Goal: Communication & Community: Share content

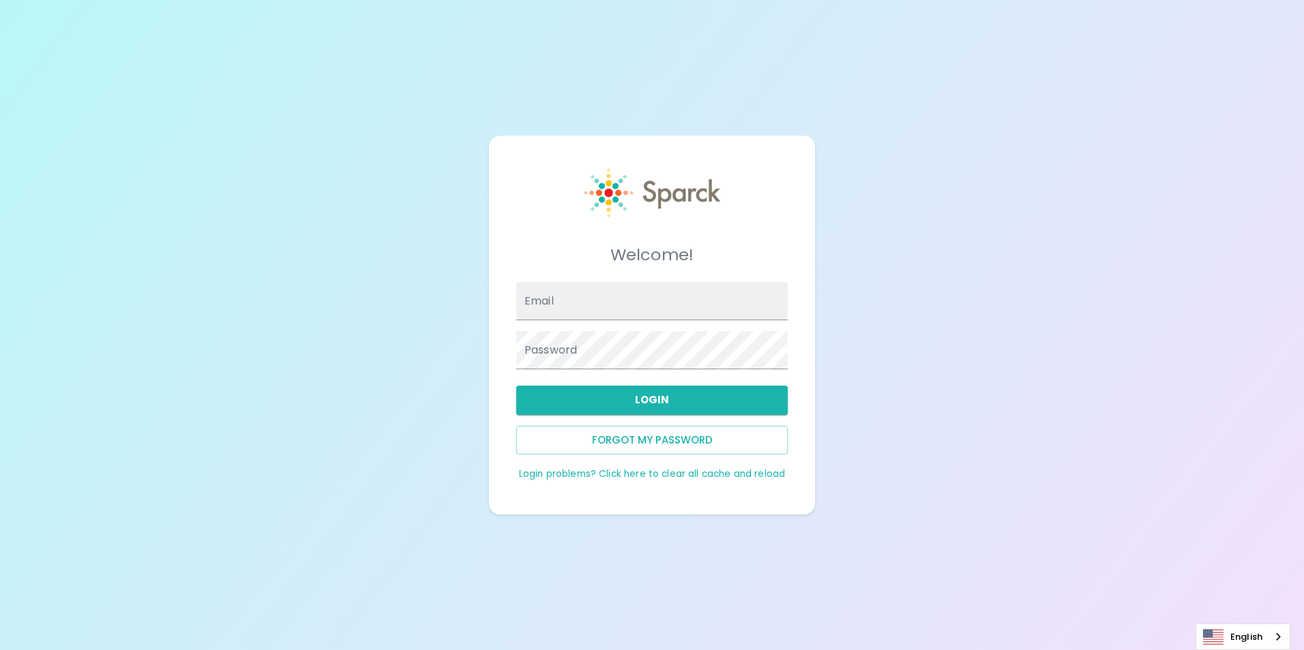
type input "[EMAIL_ADDRESS][DOMAIN_NAME]"
drag, startPoint x: 0, startPoint y: 0, endPoint x: 652, endPoint y: 413, distance: 771.4
click at [652, 413] on button "Login" at bounding box center [651, 400] width 271 height 29
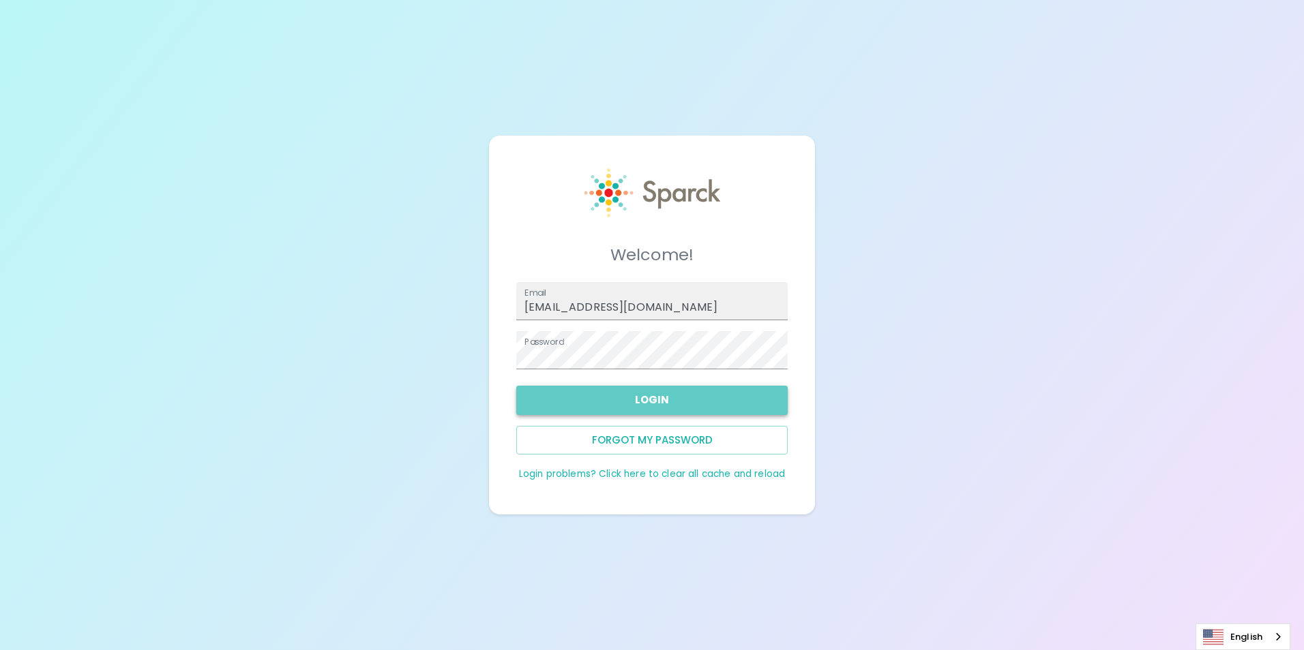
click at [612, 400] on button "Login" at bounding box center [651, 400] width 271 height 29
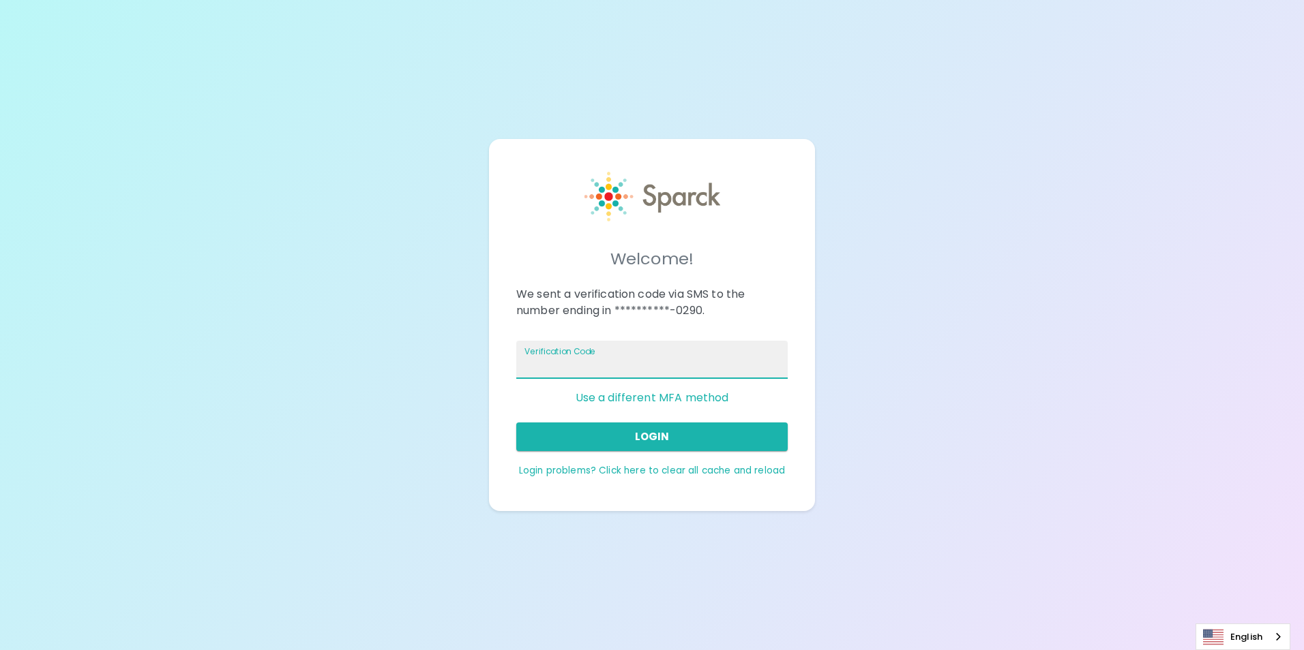
click at [603, 356] on div "Verification Code" at bounding box center [651, 360] width 271 height 38
type input "656186"
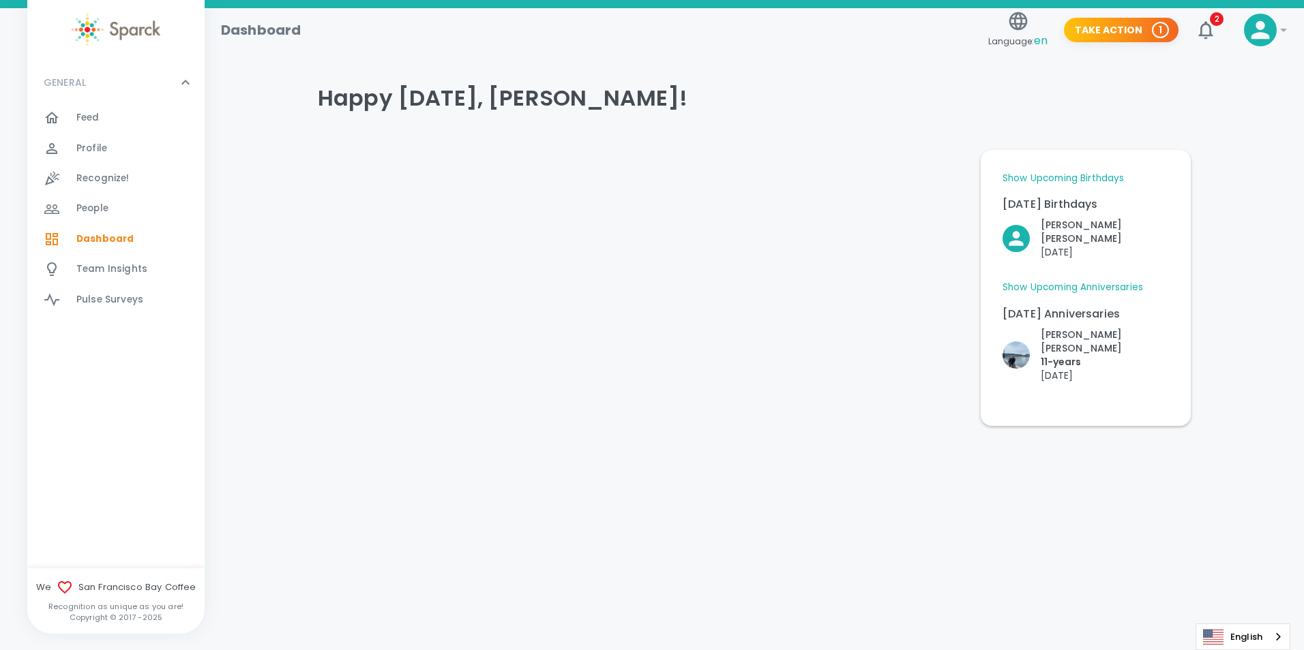
click at [1238, 325] on div "Happy [DATE], [PERSON_NAME]! Show Upcoming Birthdays [DATE] Birthdays [PERSON_N…" at bounding box center [754, 247] width 1066 height 358
click at [1064, 355] on p "11- years" at bounding box center [1105, 362] width 128 height 14
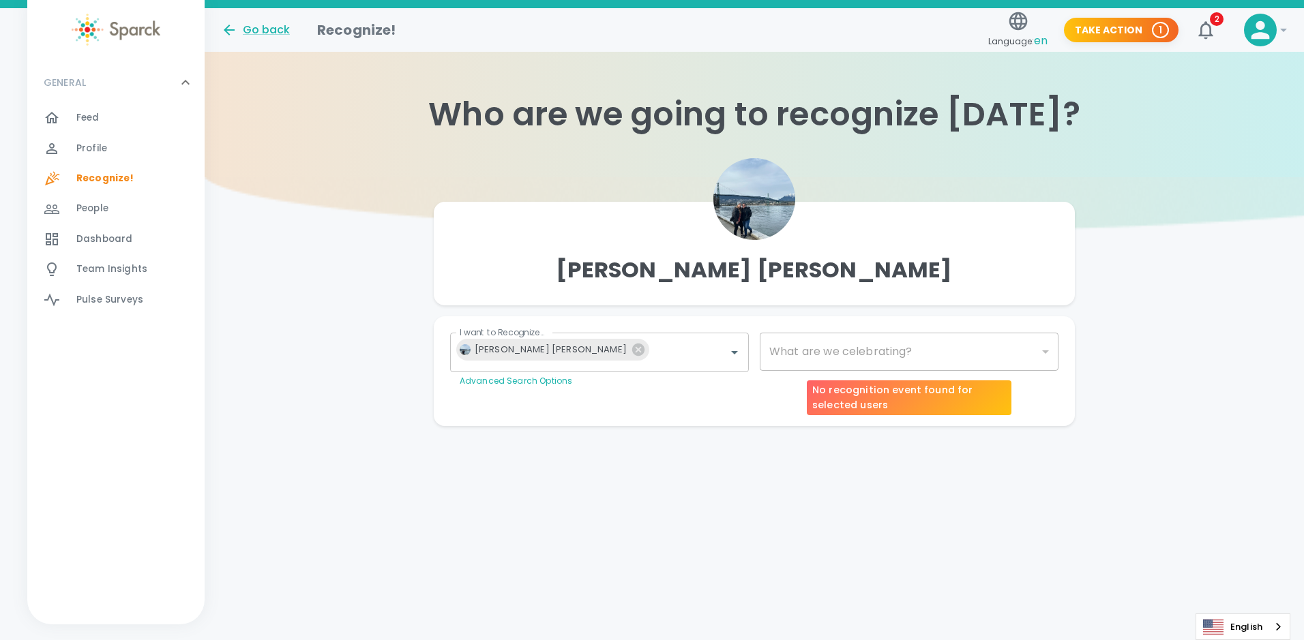
click at [1011, 359] on div "​" at bounding box center [909, 352] width 299 height 38
click at [1041, 350] on div "​" at bounding box center [909, 352] width 299 height 38
type input "2073"
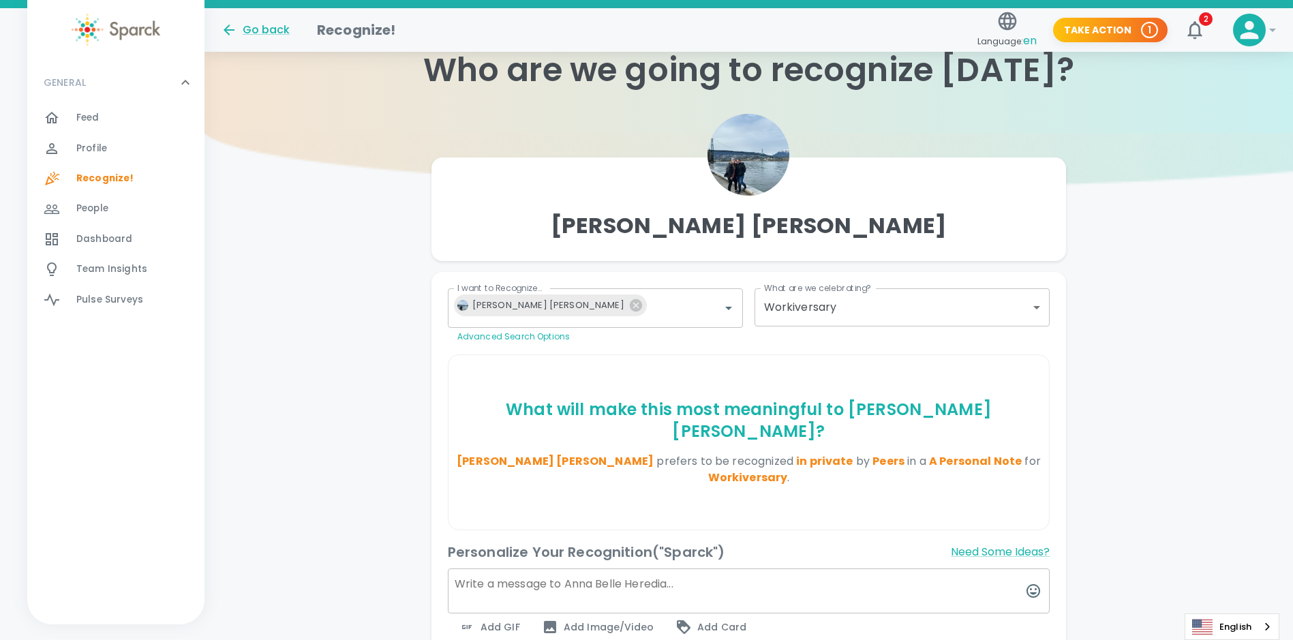
scroll to position [68, 0]
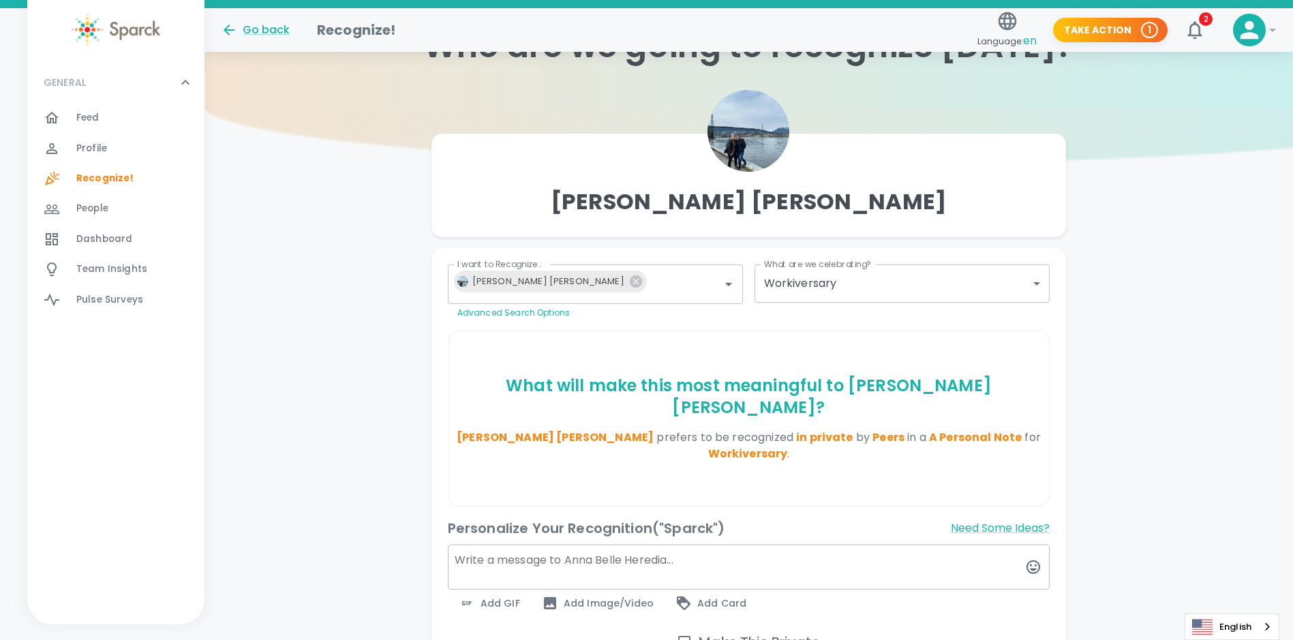
click at [118, 107] on div "Feed 0" at bounding box center [115, 118] width 177 height 30
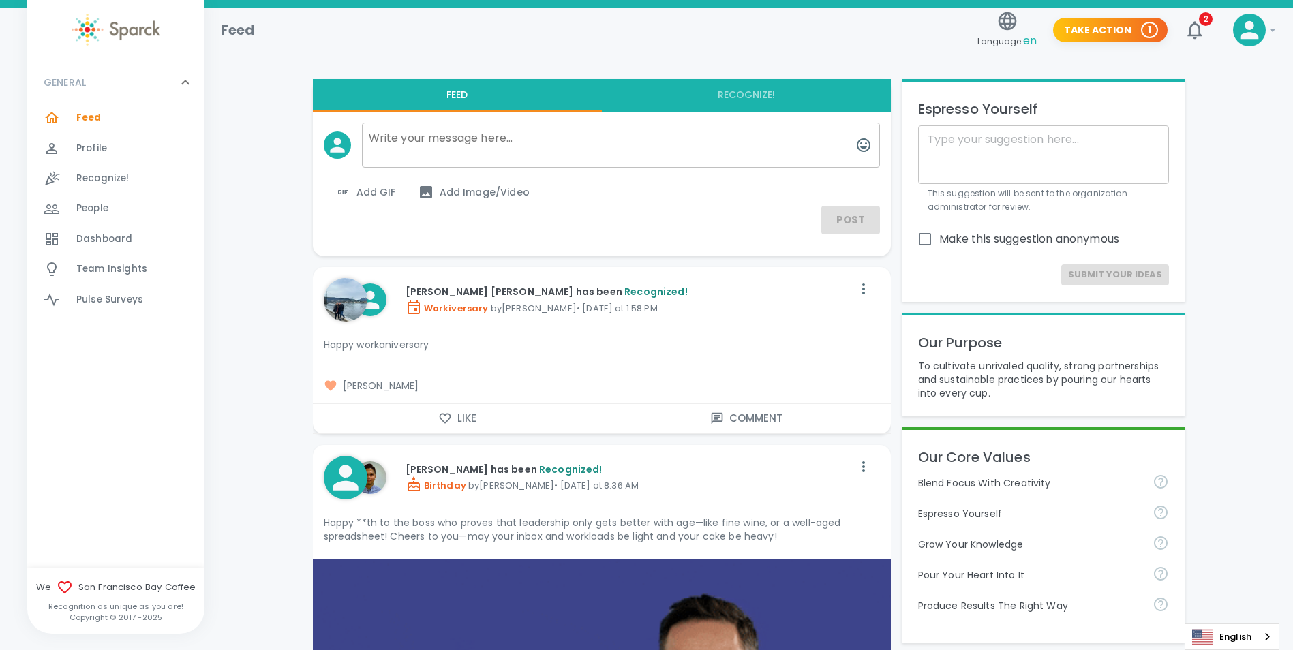
click at [97, 189] on div "Recognize! 0" at bounding box center [115, 179] width 177 height 30
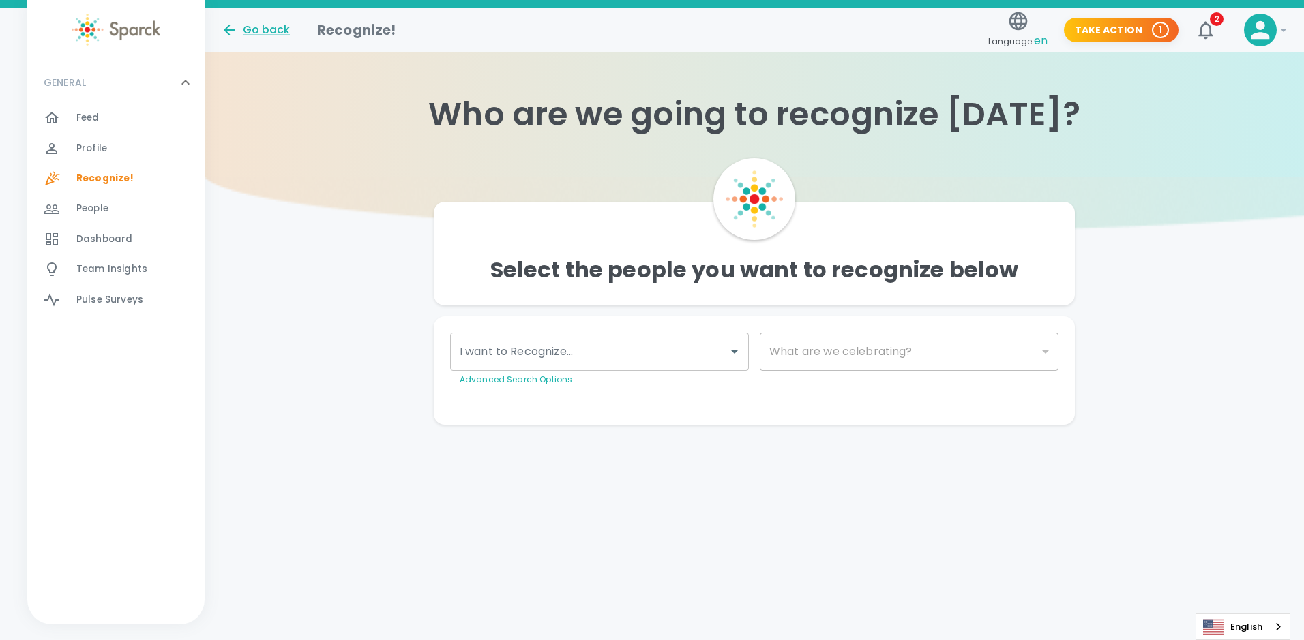
click at [100, 111] on div "Feed 0" at bounding box center [140, 117] width 128 height 19
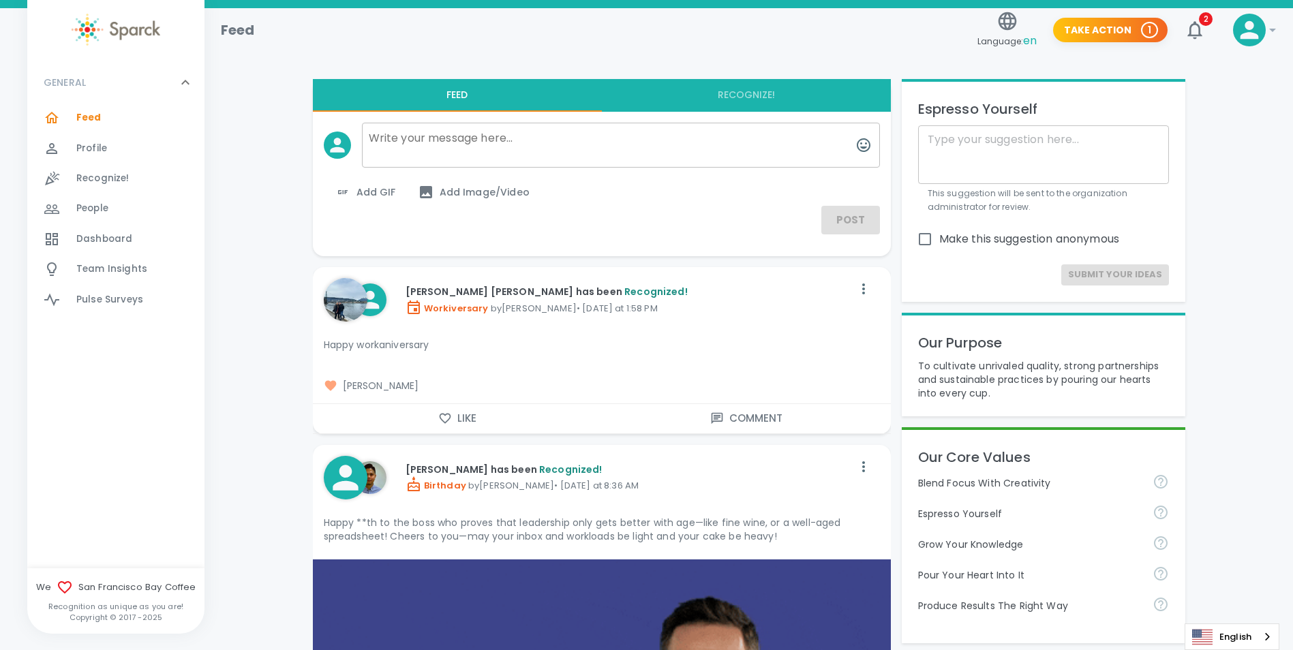
click at [119, 27] on img at bounding box center [116, 30] width 89 height 32
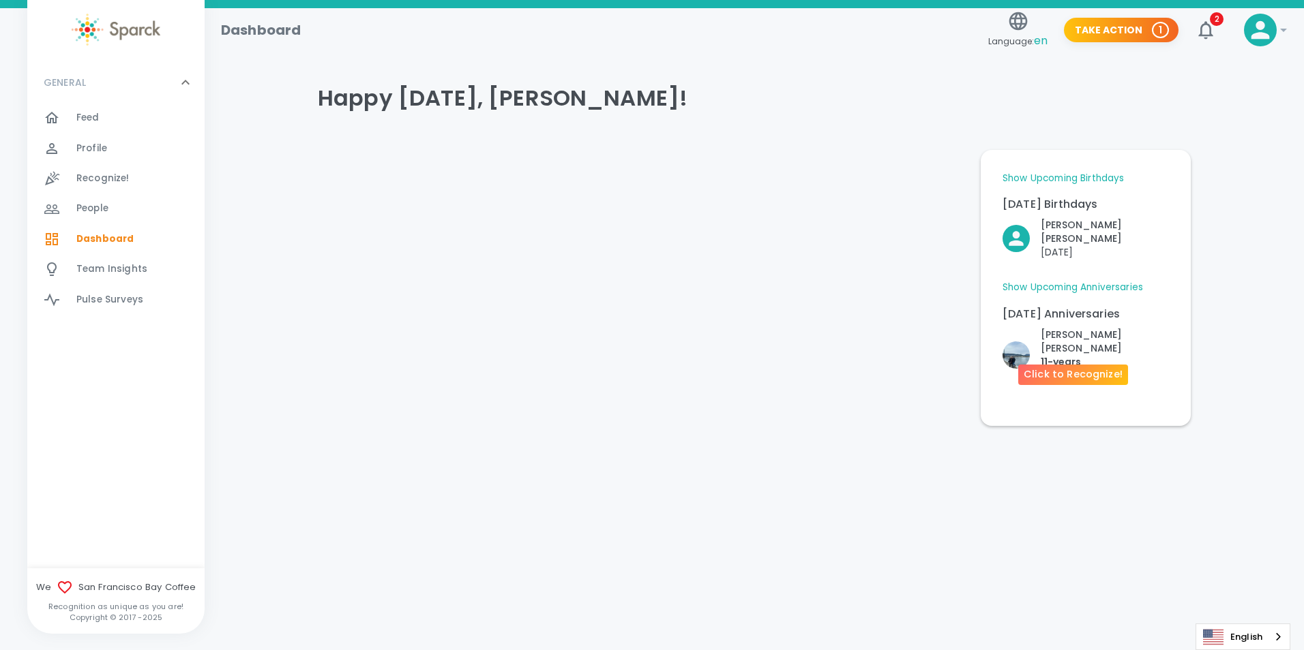
click at [1050, 355] on p "11- years" at bounding box center [1105, 362] width 128 height 14
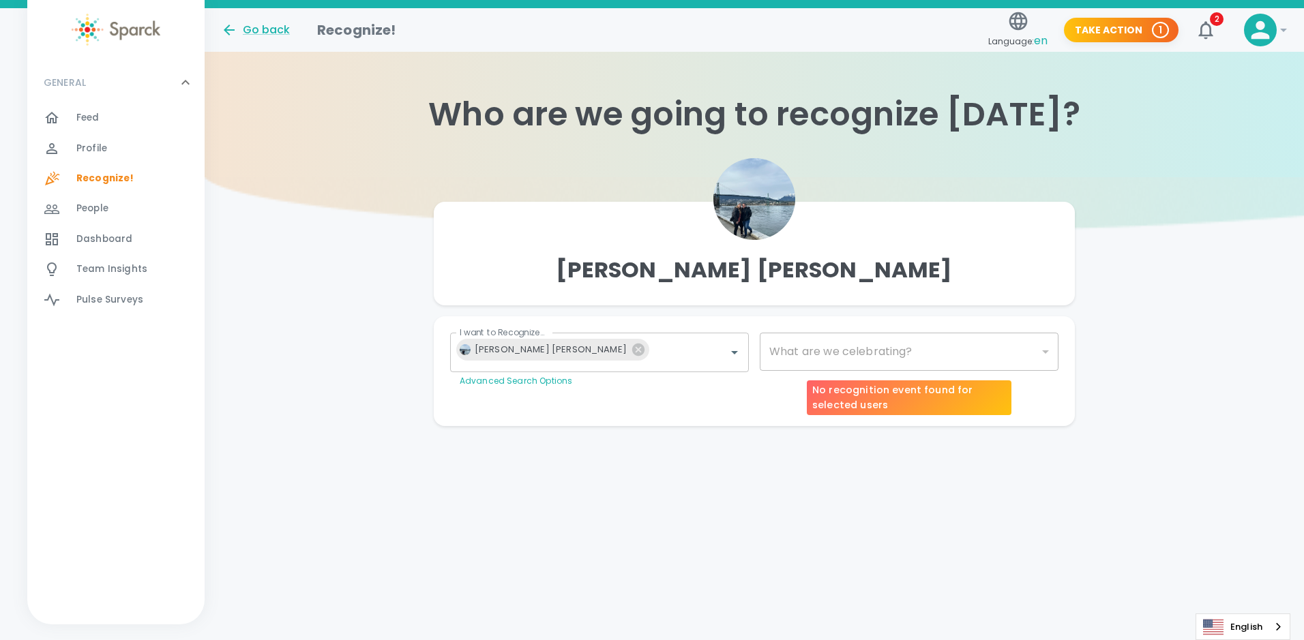
click at [1048, 335] on div "​" at bounding box center [909, 352] width 299 height 38
click at [1046, 349] on div "​" at bounding box center [909, 352] width 299 height 38
type input "2073"
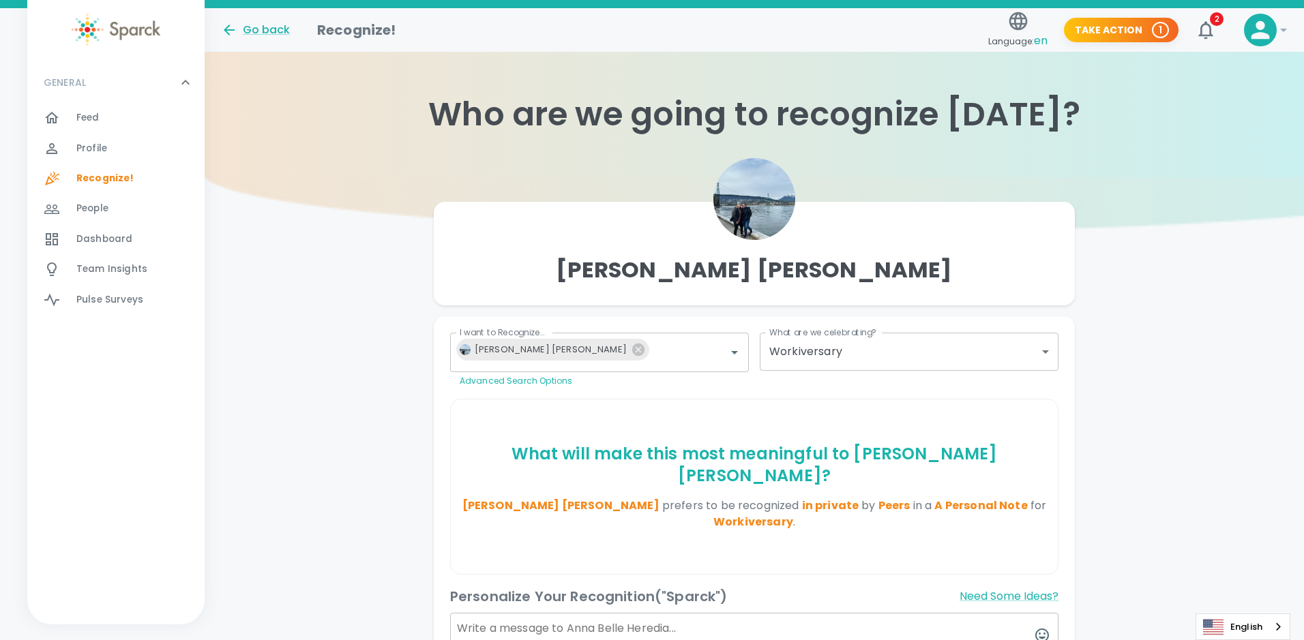
click at [1040, 342] on body "Skip Navigation Go back Recognize! Language: en Take Action 1 2 ! GENERAL 0 Fee…" at bounding box center [652, 426] width 1304 height 852
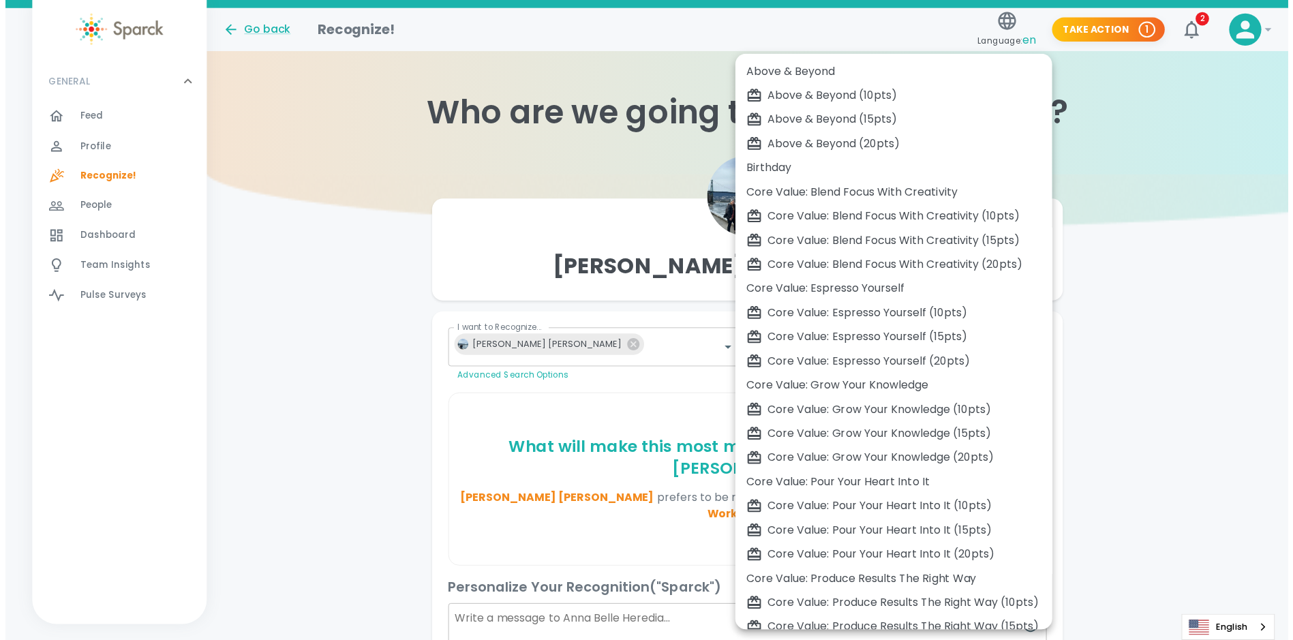
scroll to position [211, 0]
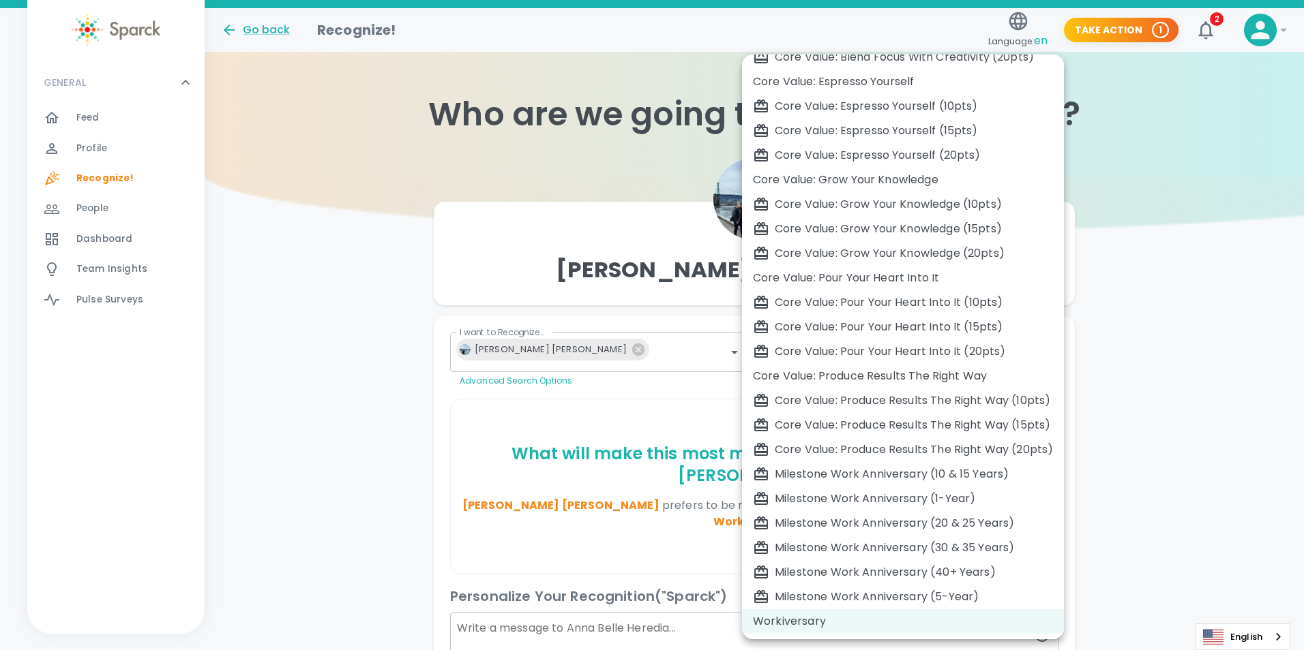
click at [1133, 320] on div at bounding box center [652, 325] width 1304 height 650
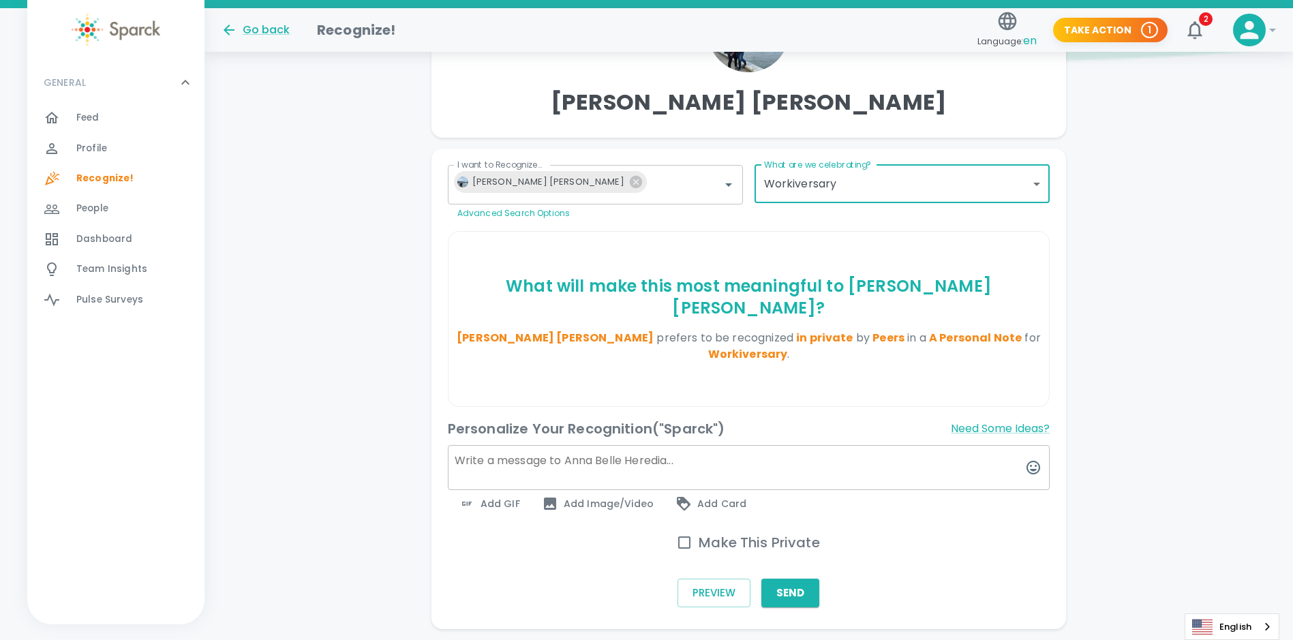
scroll to position [173, 0]
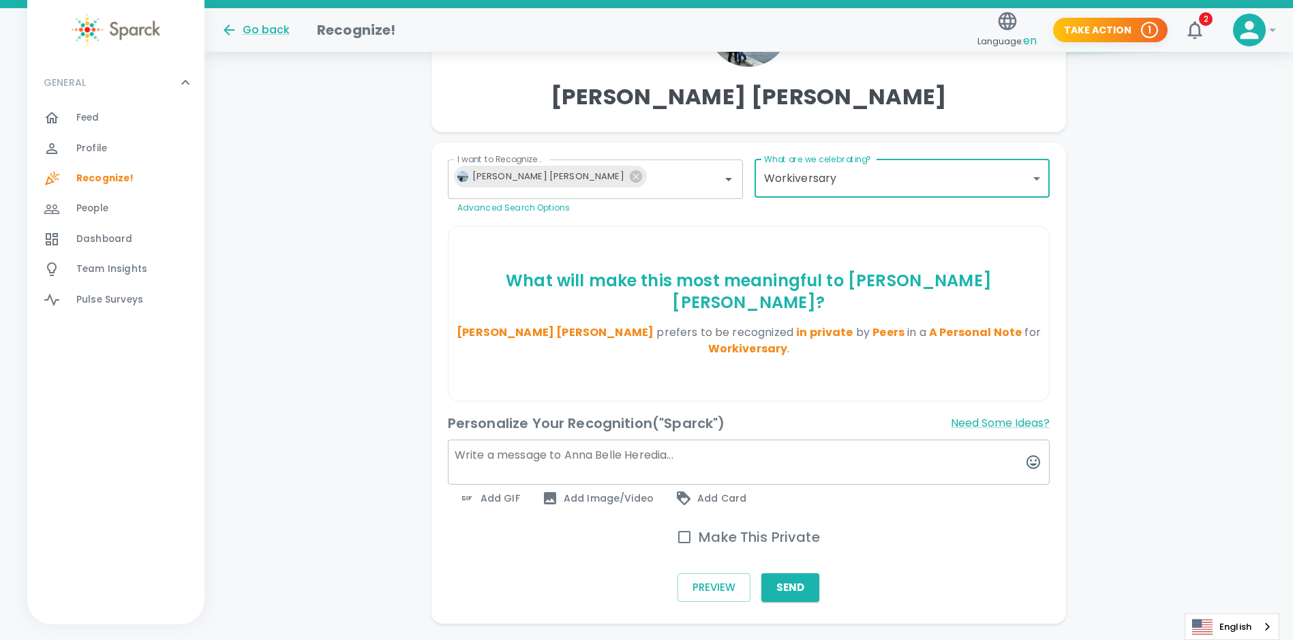
click at [635, 440] on textarea at bounding box center [749, 462] width 603 height 45
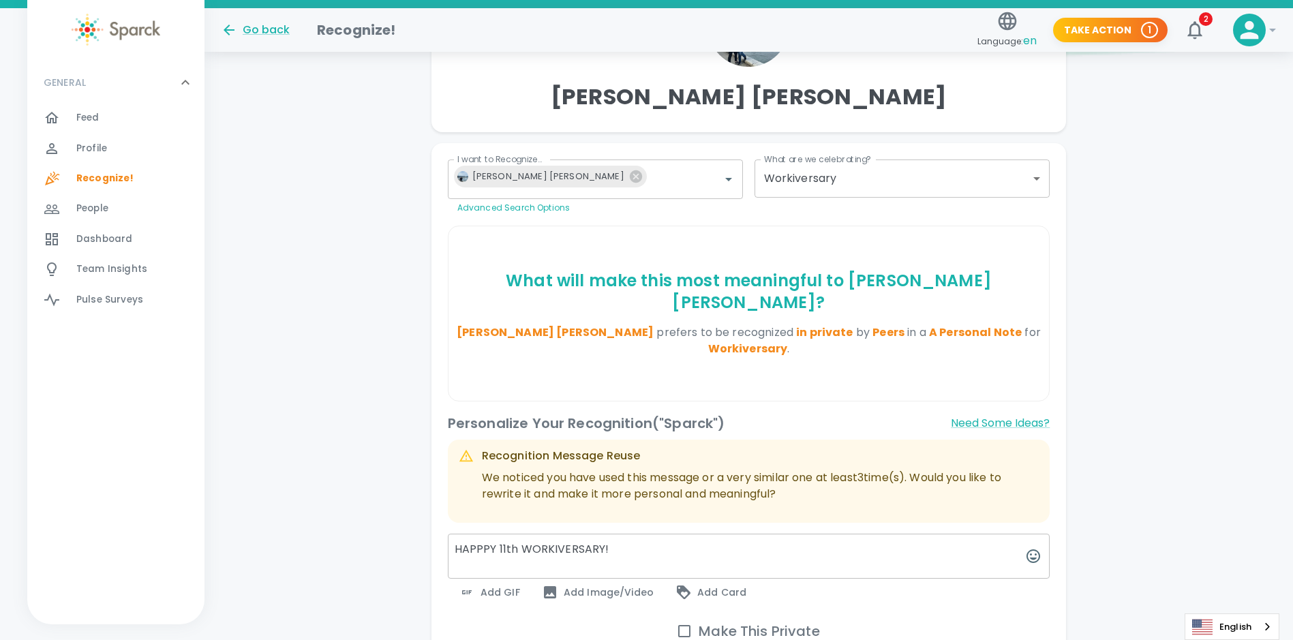
click at [741, 534] on textarea "HAPPPY 11th WORKIVERSARY!" at bounding box center [749, 556] width 603 height 45
click at [607, 534] on textarea "HAPPPY 11th WORKIVERSARY!" at bounding box center [749, 556] width 603 height 45
click at [627, 534] on textarea "HAPPPY 11th WORKIVERSARY!" at bounding box center [749, 556] width 603 height 45
click at [846, 534] on textarea "HAPPPY 11th WORKIVERSARY!" at bounding box center [749, 556] width 603 height 45
click at [677, 534] on textarea "HAPPPY 11th WORKIVERSARY!!" at bounding box center [749, 556] width 603 height 45
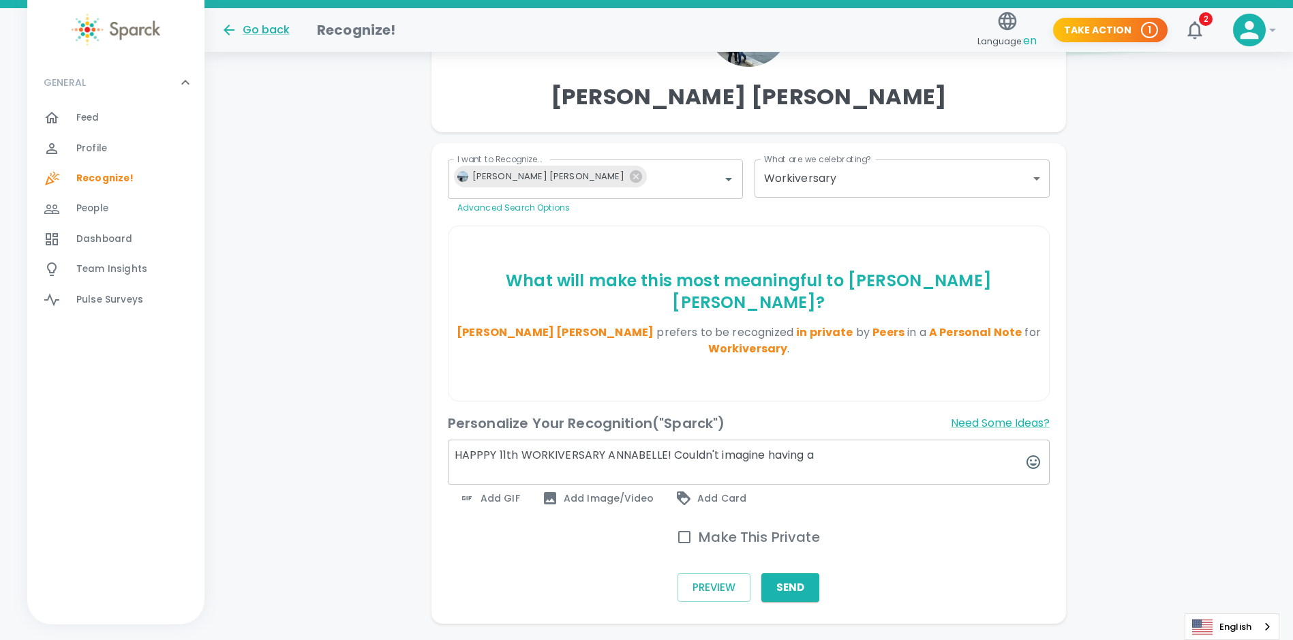
click at [829, 440] on textarea "HAPPPY 11th WORKIVERSARY ANNABELLE! Couldn't imagine having a" at bounding box center [749, 462] width 603 height 45
click at [806, 440] on textarea "HAPPPY 11th WORKIVERSARY ANNABELLE! You are the" at bounding box center [749, 462] width 603 height 45
type textarea "HAPPPY 11th WORKIVERSARY ANNABELLE!"
click at [801, 440] on textarea "HAPPPY 11th WORKIVERSARY ANNABELLE!" at bounding box center [749, 462] width 603 height 45
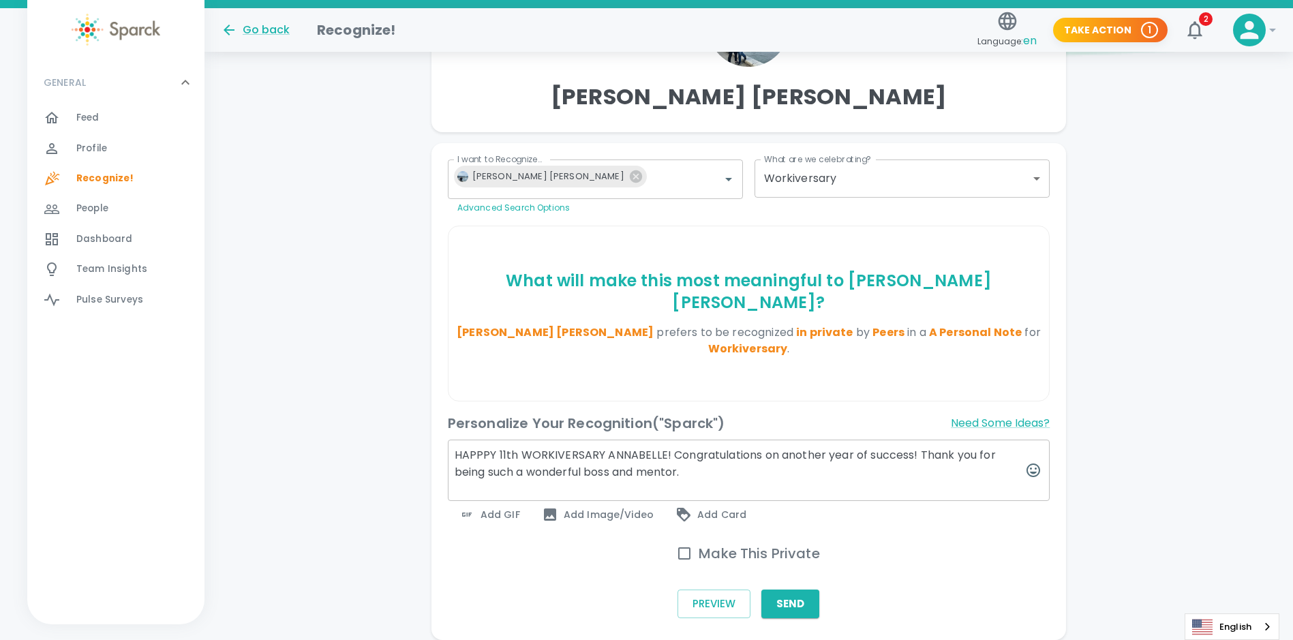
click at [713, 440] on textarea "HAPPPY 11th WORKIVERSARY ANNABELLE! Congratulations on another year of success!…" at bounding box center [749, 470] width 603 height 61
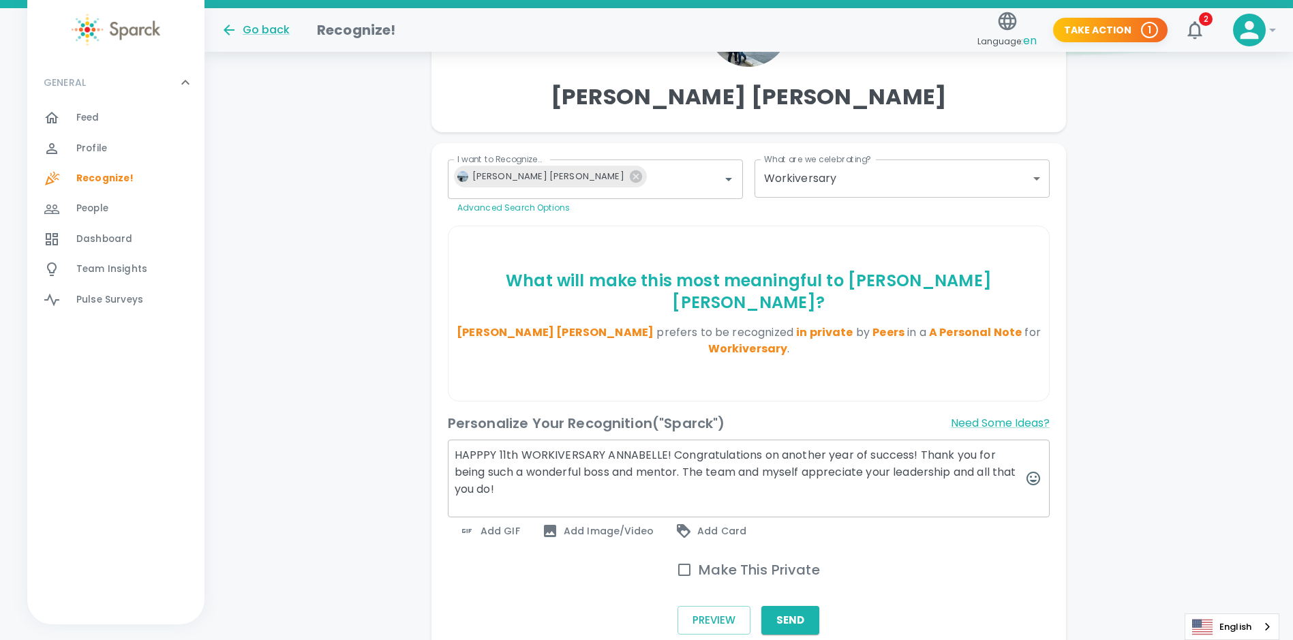
click at [732, 442] on textarea "HAPPPY 11th WORKIVERSARY ANNABELLE! Congratulations on another year of success!…" at bounding box center [749, 479] width 603 height 78
click at [710, 440] on textarea "HAPPPY 11th WORKIVERSARY ANNABELLE! Congratulations on another year of success!…" at bounding box center [749, 479] width 603 height 78
click at [691, 440] on textarea "HAPPPY 11th WORKIVERSARY ANNABELLE! Congratulations on another year of success!…" at bounding box center [749, 479] width 603 height 78
drag, startPoint x: 869, startPoint y: 434, endPoint x: 807, endPoint y: 436, distance: 62.1
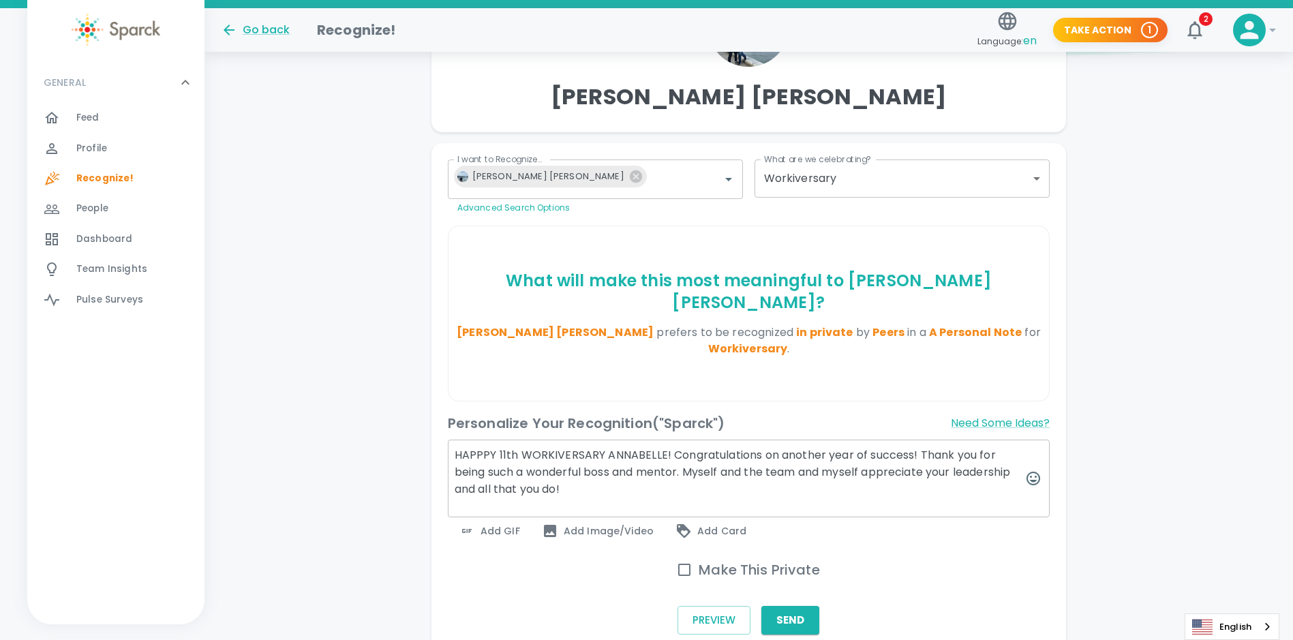
click at [807, 440] on textarea "HAPPPY 11th WORKIVERSARY ANNABELLE! Congratulations on another year of success!…" at bounding box center [749, 479] width 603 height 78
click at [919, 443] on textarea "HAPPPY 11th WORKIVERSARY ANNABELLE! Congratulations on another year of success!…" at bounding box center [749, 479] width 603 height 78
click at [585, 440] on textarea "HAPPPY 11th WORKIVERSARY ANNABELLE! Congratulations on another year of success!…" at bounding box center [749, 479] width 603 height 78
click at [575, 454] on textarea "HAPPPY 11th WORKIVERSARY ANNABELLE! Congratulations on another year of success!…" at bounding box center [749, 479] width 603 height 78
click at [801, 444] on textarea "HAPPPY 11th WORKIVERSARY ANNABELLE! Congratulations on another year of success!…" at bounding box center [749, 479] width 603 height 78
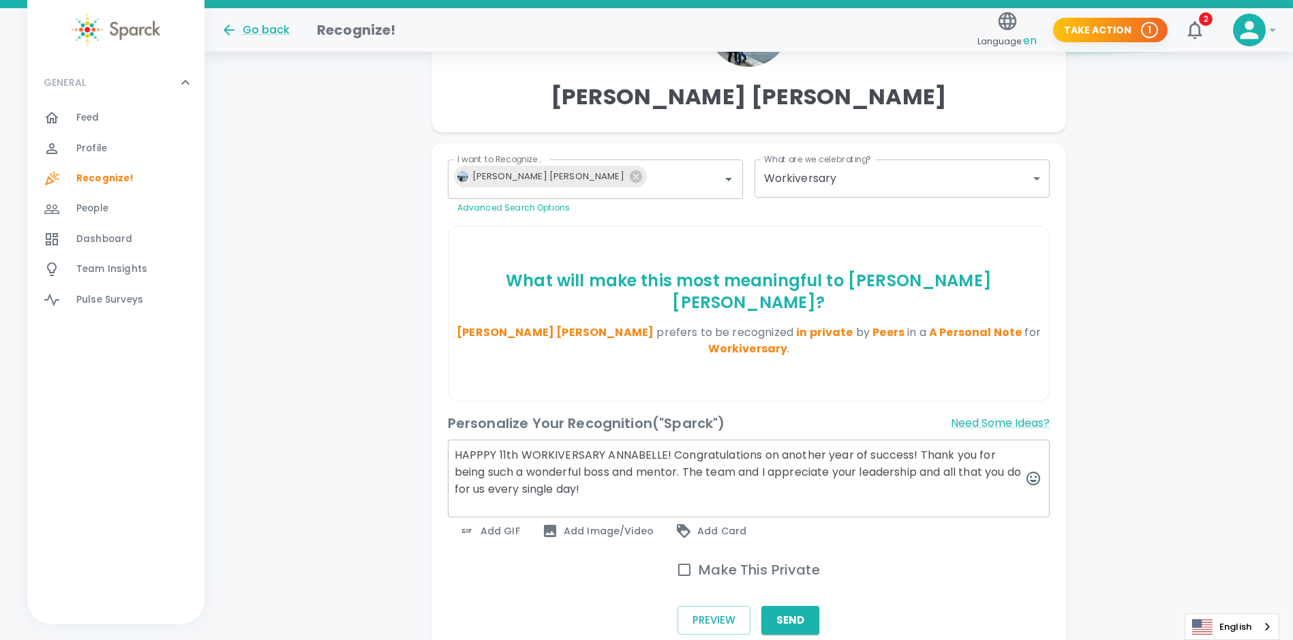
click at [669, 445] on textarea "HAPPPY 11th WORKIVERSARY ANNABELLE! Congratulations on another year of success!…" at bounding box center [749, 479] width 603 height 78
type textarea "HAPPPY 11th WORKIVERSARY ANNABELLE! Congratulations on another year of success!…"
click at [494, 523] on span "Add GIF" at bounding box center [489, 531] width 61 height 16
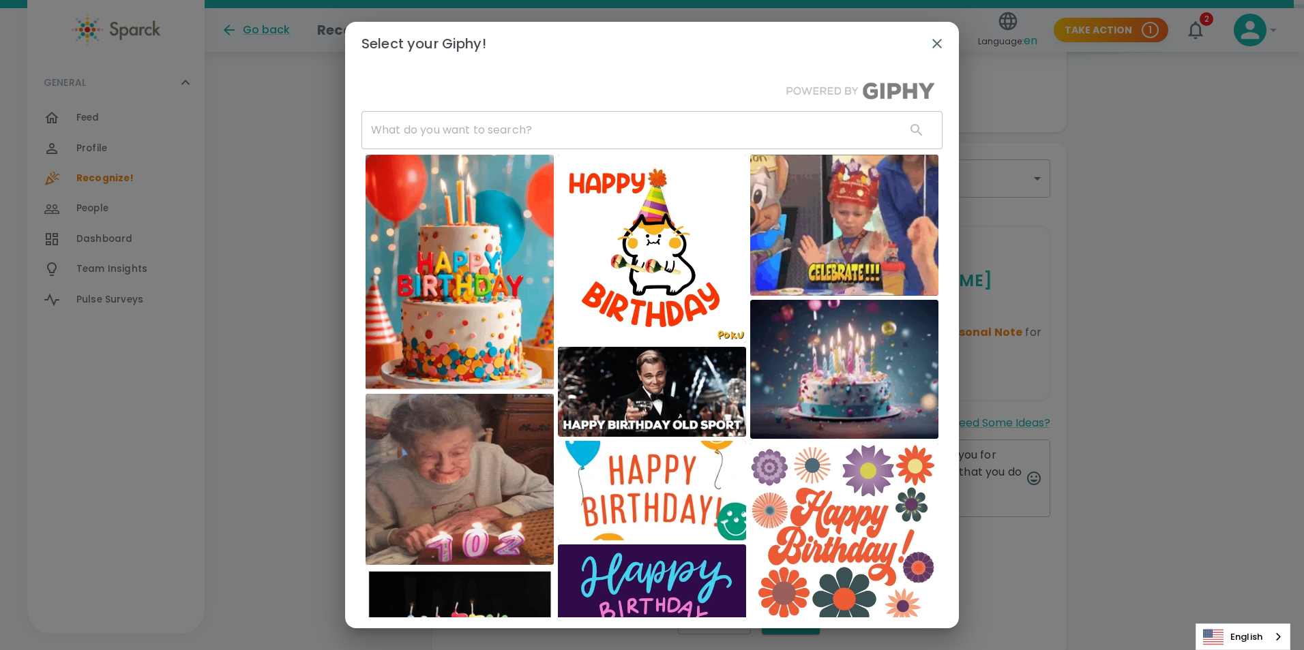
click at [533, 136] on input "text" at bounding box center [627, 130] width 533 height 38
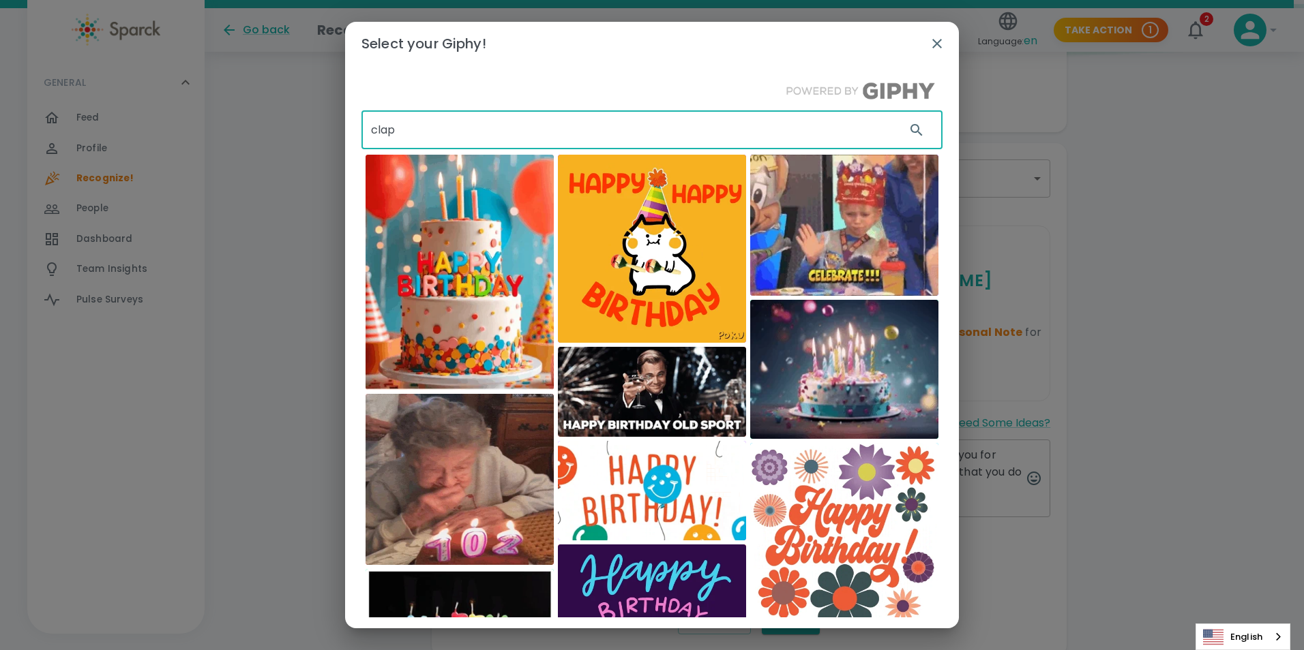
type input "clap"
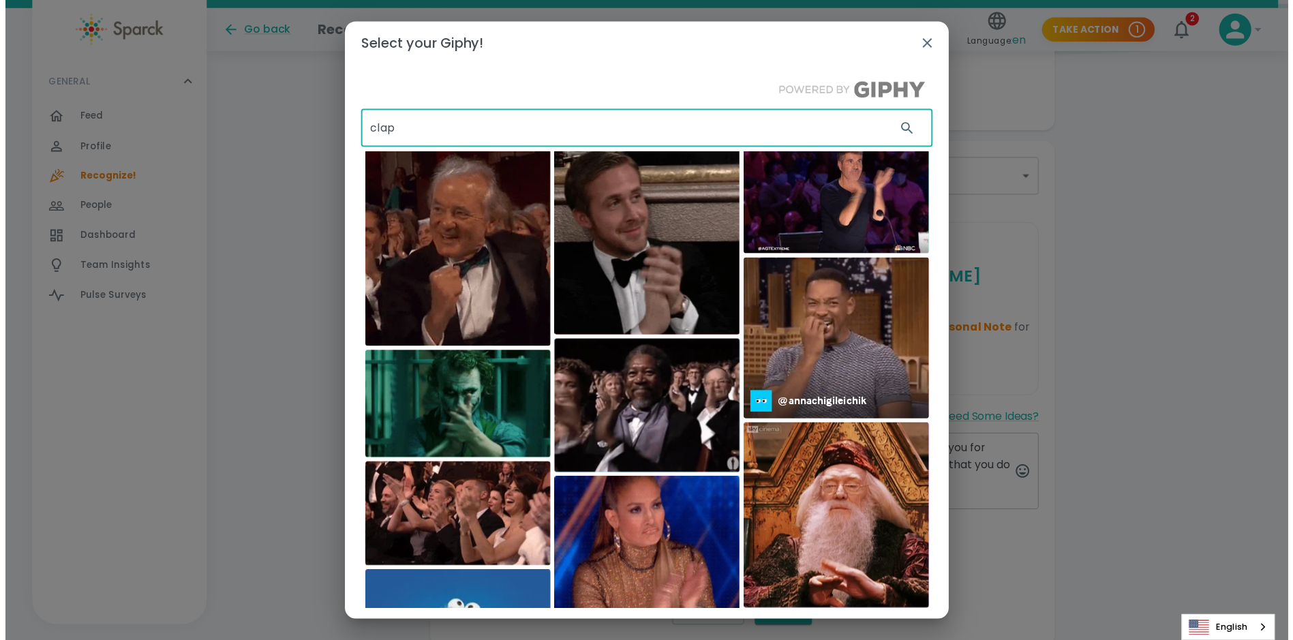
scroll to position [3, 0]
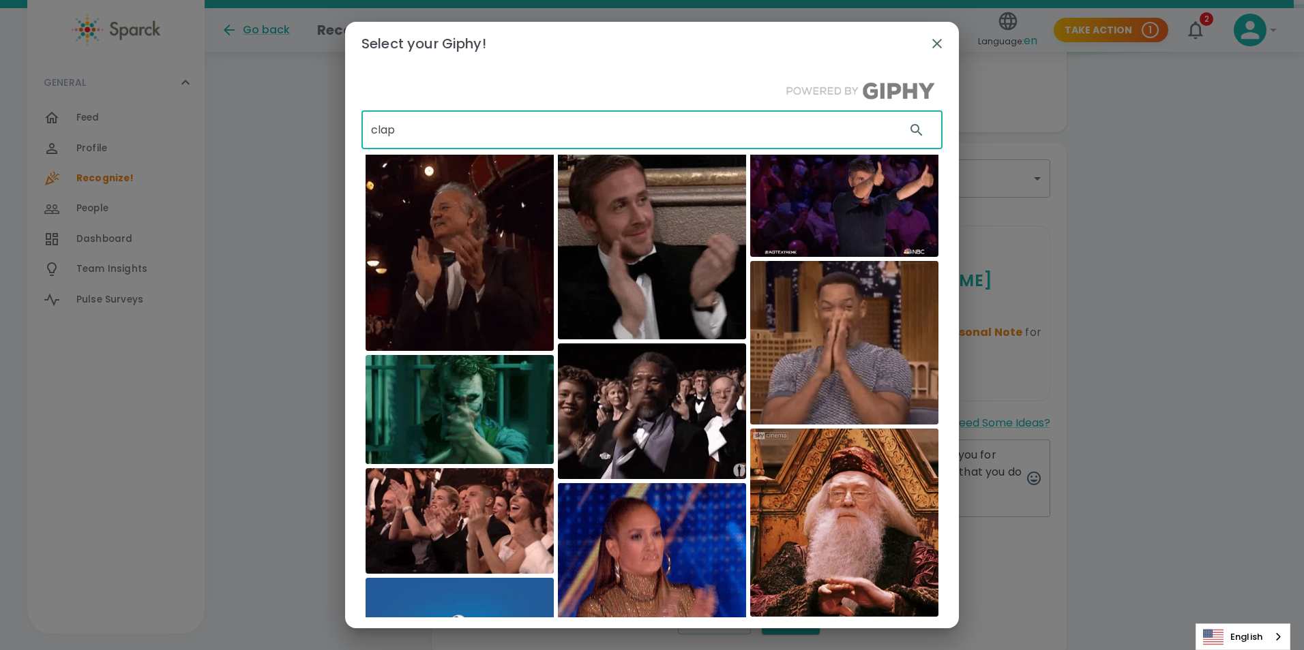
click at [670, 235] on img at bounding box center [652, 245] width 188 height 188
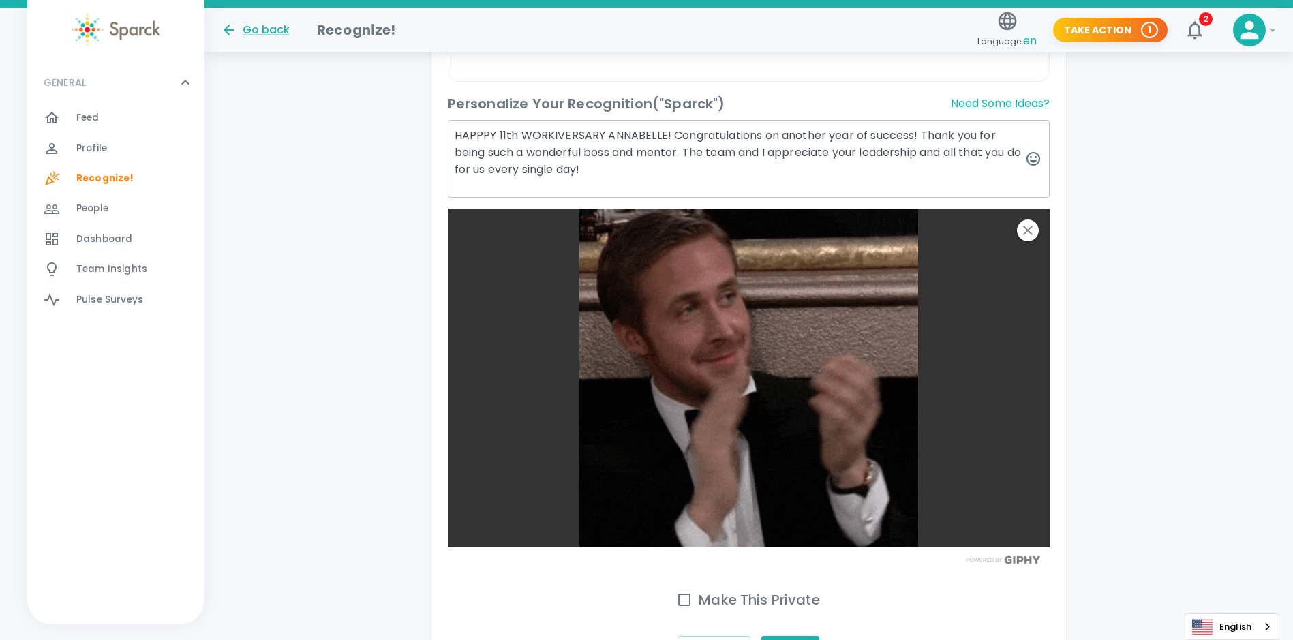
scroll to position [514, 0]
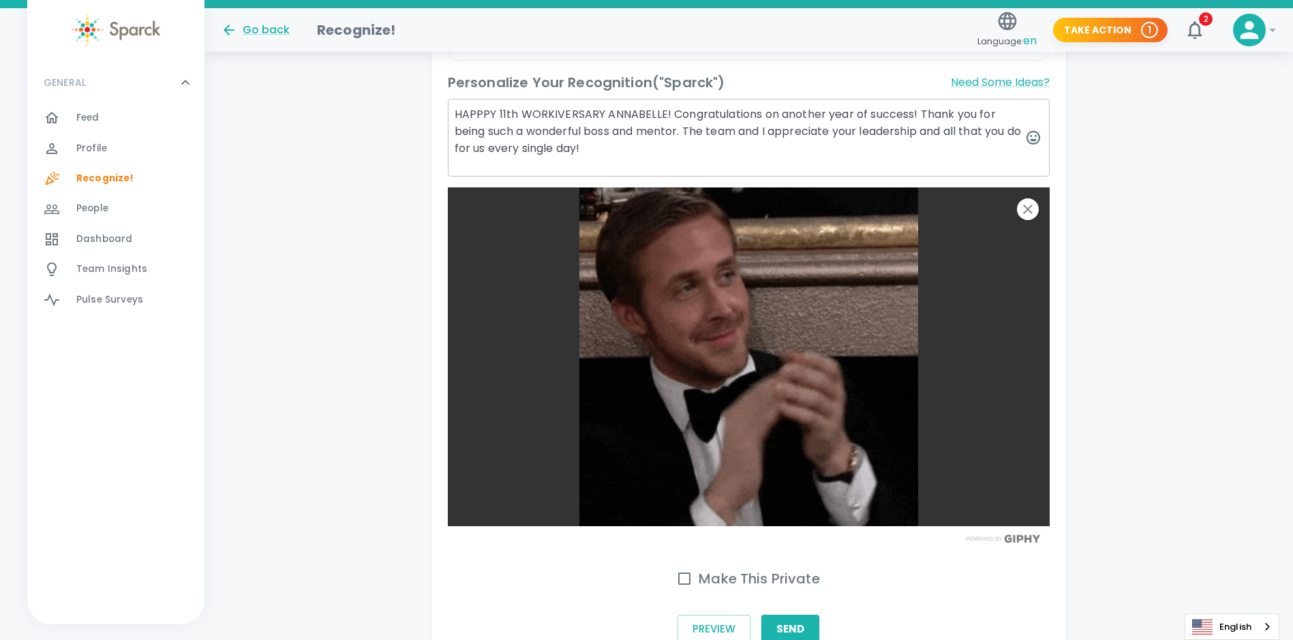
click at [780, 554] on div "Make This Private Preview Send" at bounding box center [744, 601] width 614 height 95
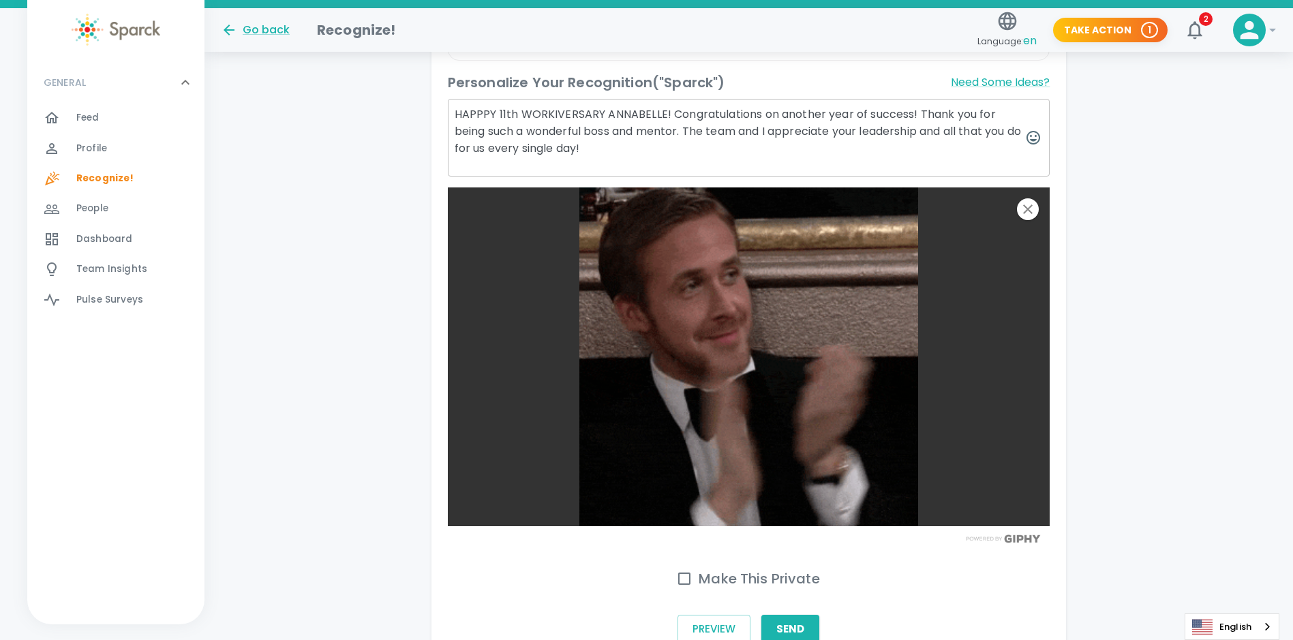
click at [772, 568] on h6 "Make This Private" at bounding box center [759, 579] width 121 height 22
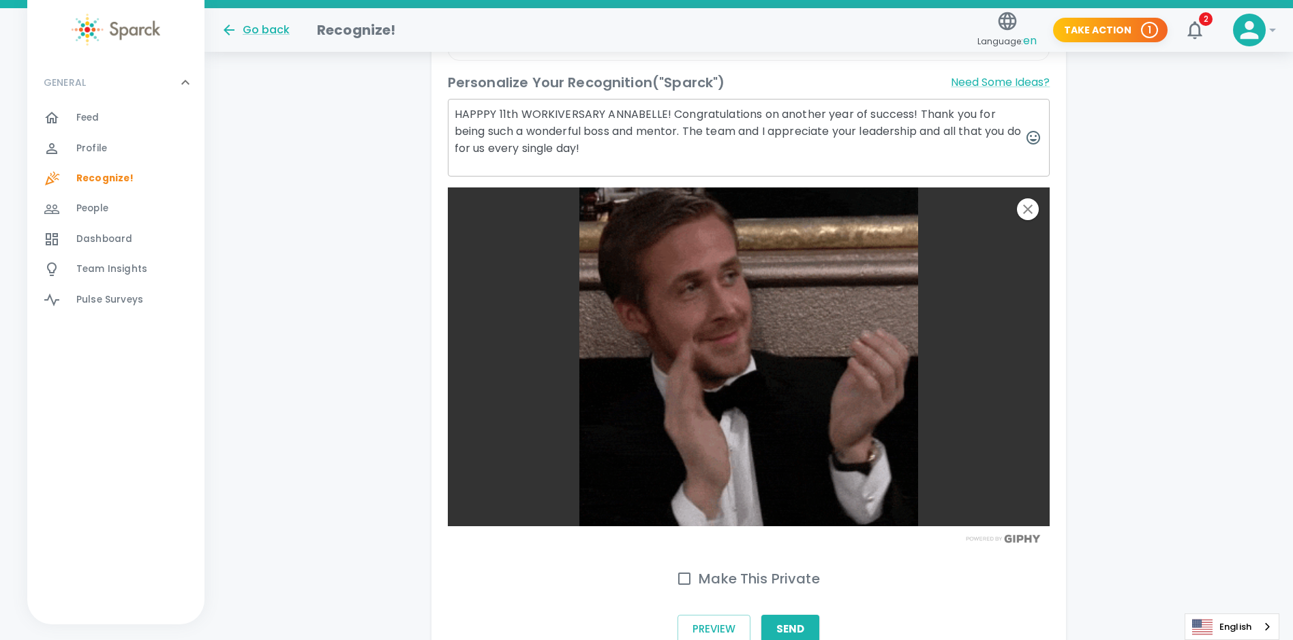
click at [699, 565] on input "Make This Private" at bounding box center [684, 579] width 29 height 29
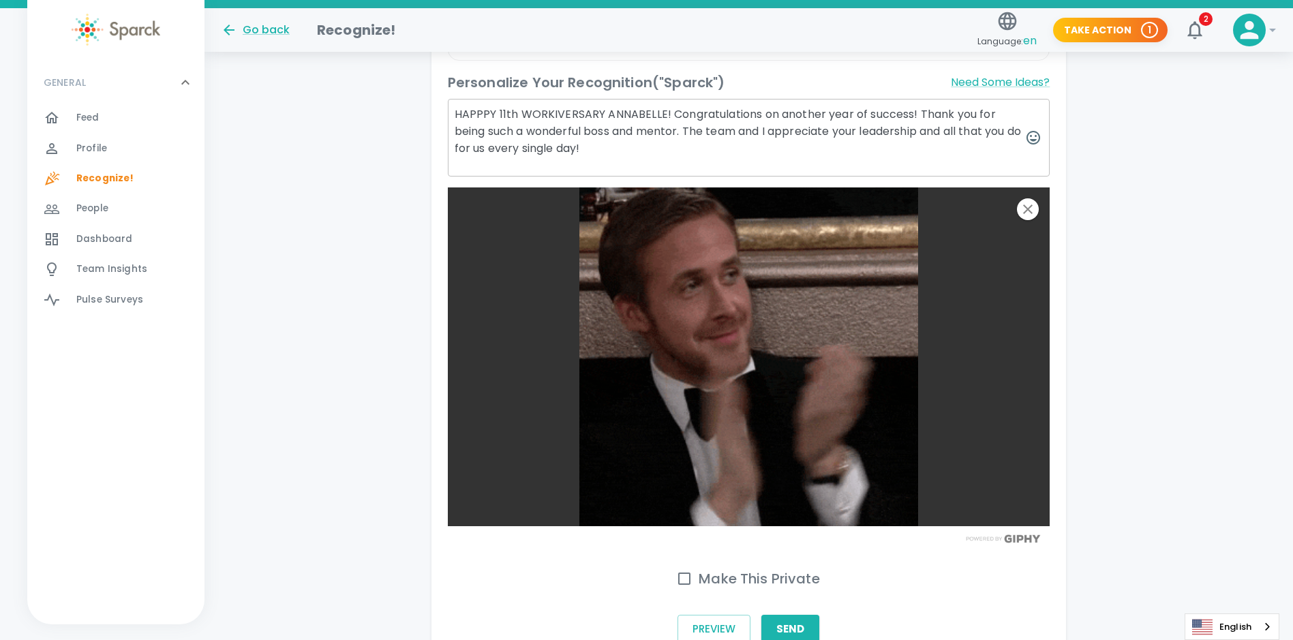
checkbox input "true"
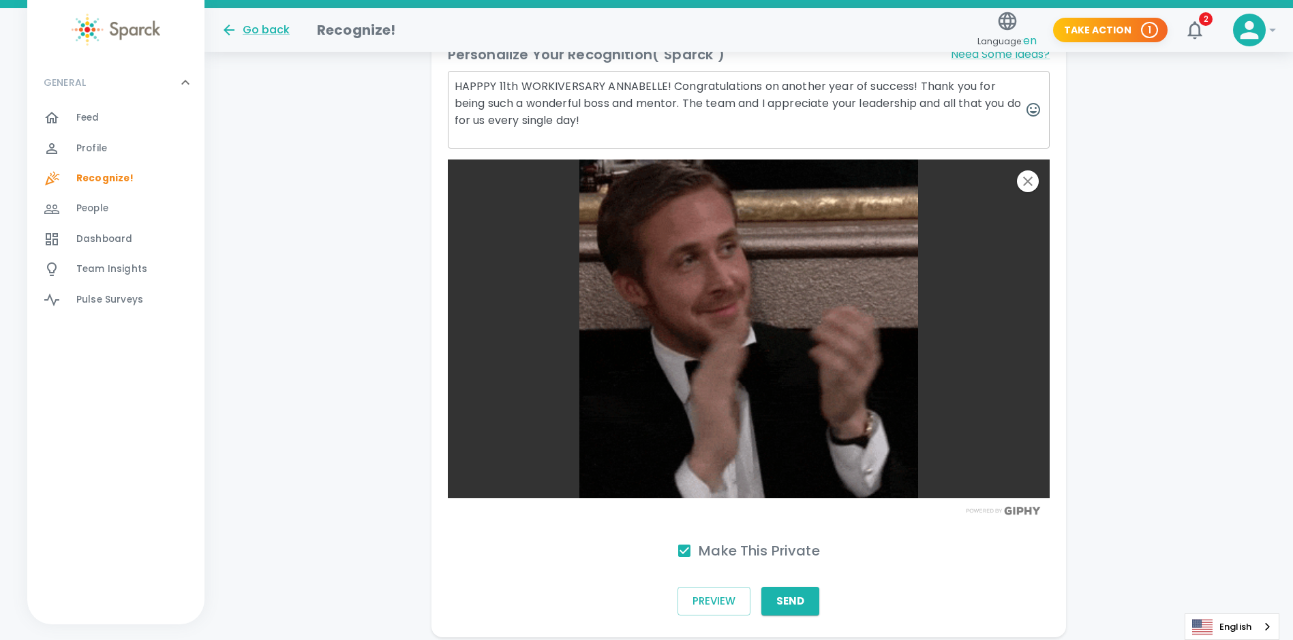
scroll to position [556, 0]
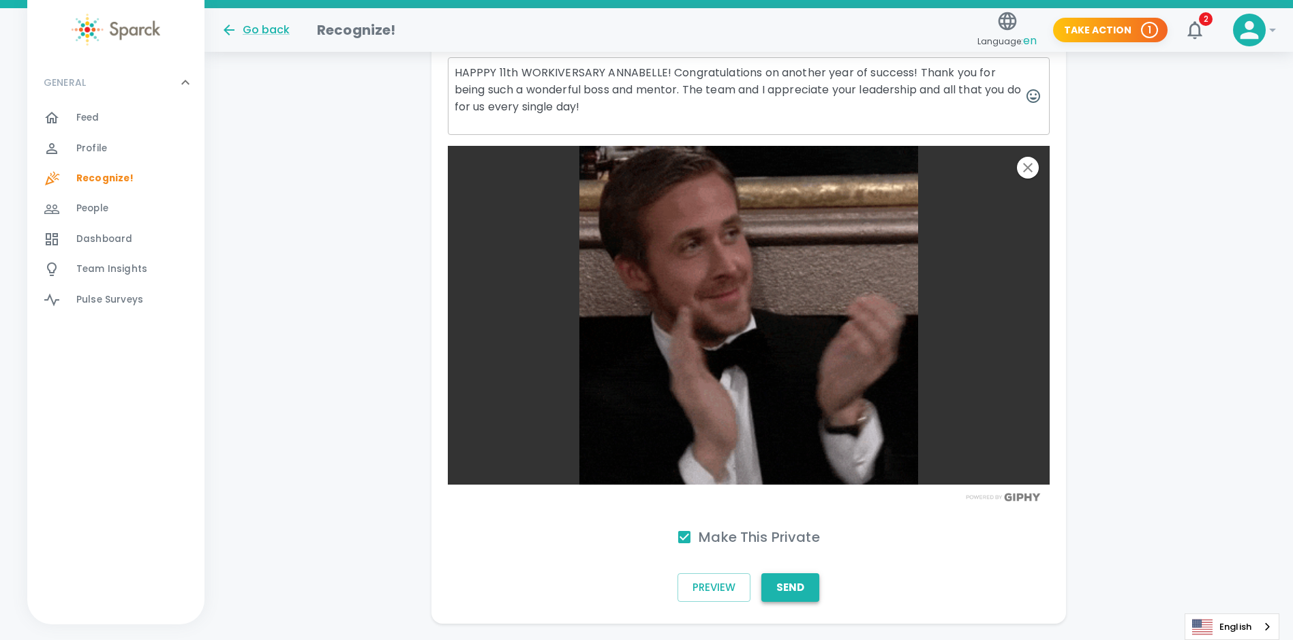
click at [802, 573] on button "Send" at bounding box center [791, 587] width 58 height 29
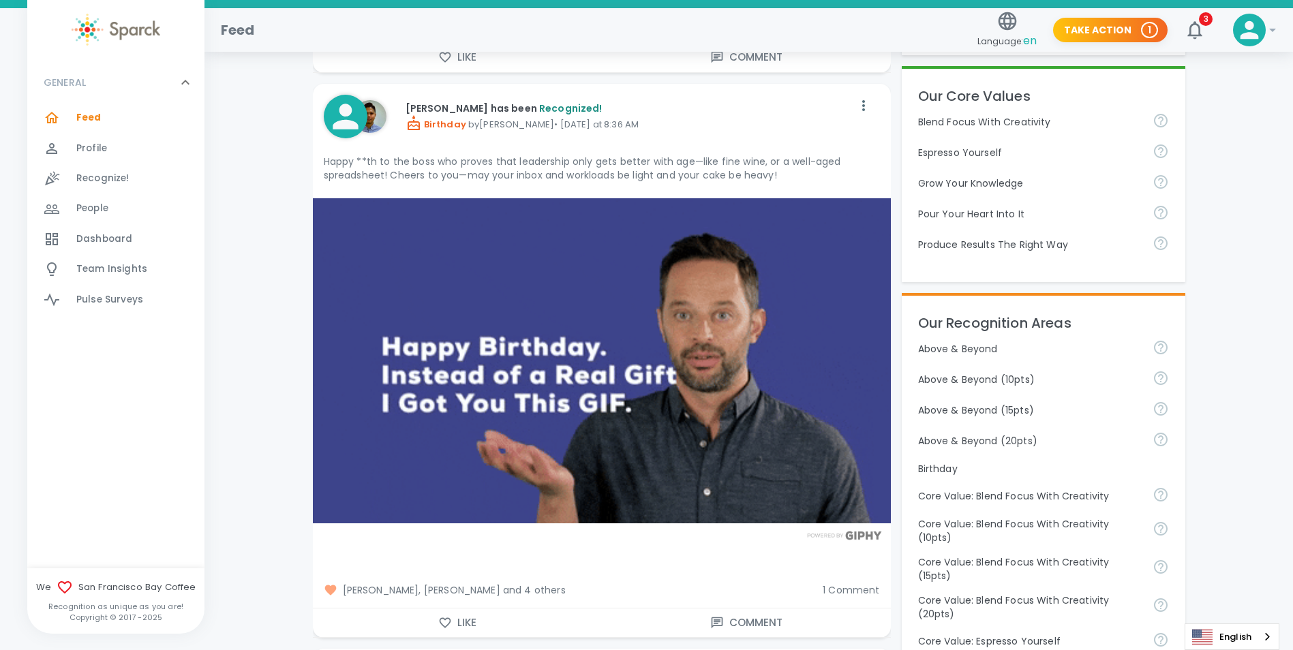
scroll to position [341, 0]
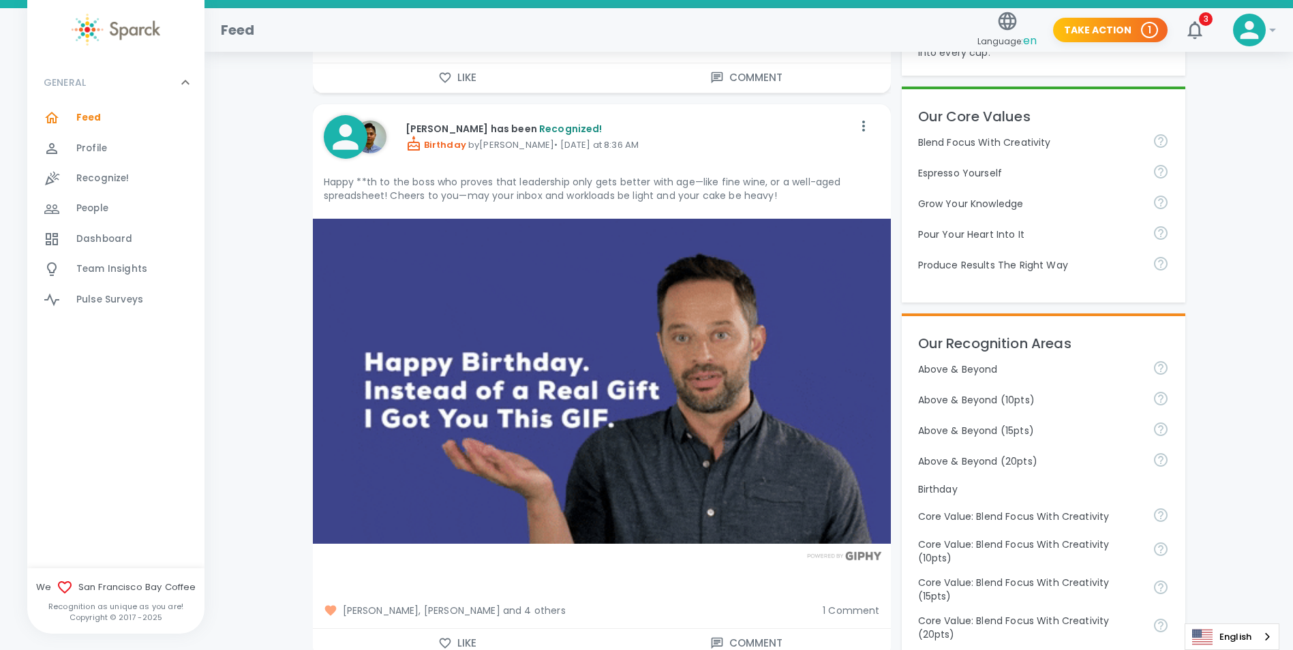
click at [865, 611] on span "1 Comment" at bounding box center [851, 611] width 57 height 14
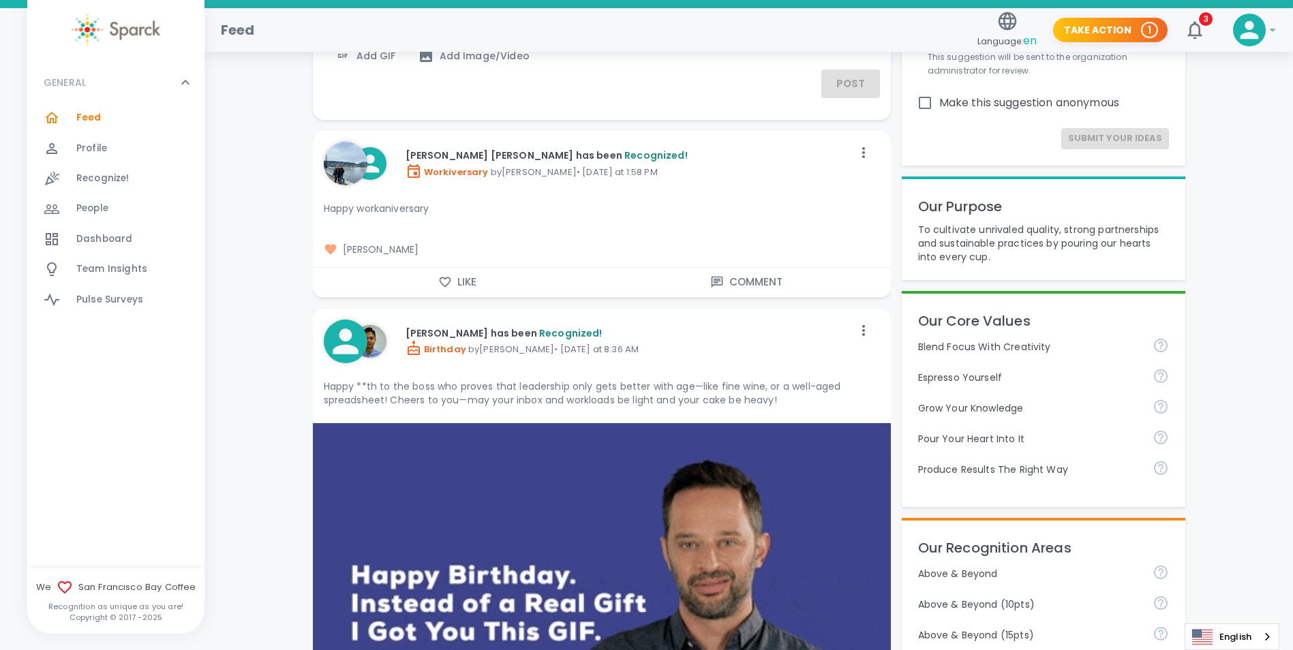
scroll to position [0, 0]
